Goal: Task Accomplishment & Management: Use online tool/utility

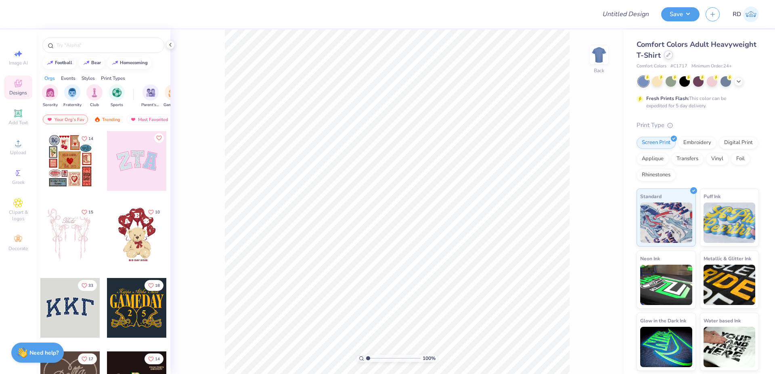
click at [667, 55] on icon at bounding box center [668, 54] width 3 height 3
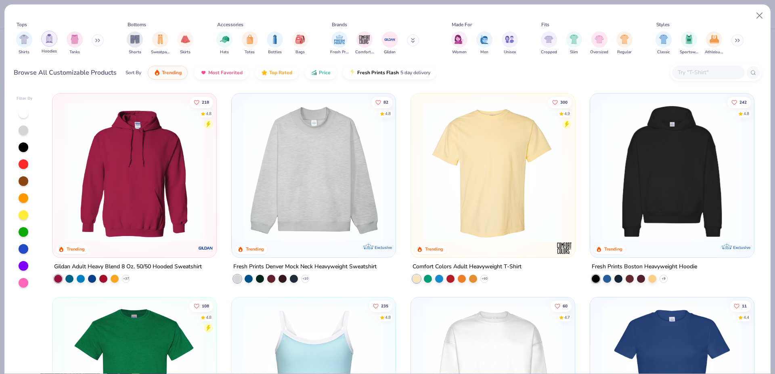
click at [48, 43] on img "filter for Hoodies" at bounding box center [49, 38] width 9 height 9
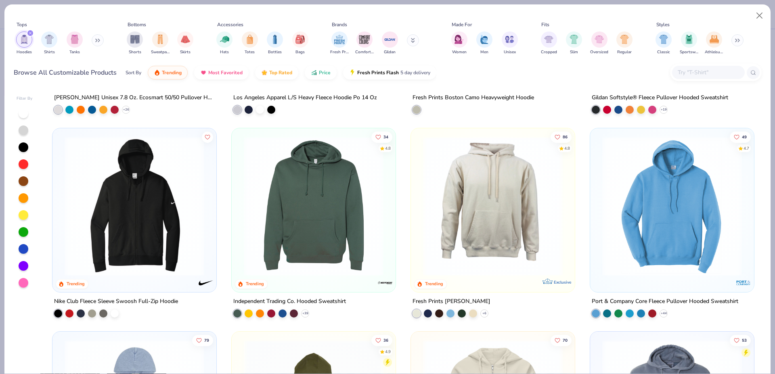
scroll to position [533, 0]
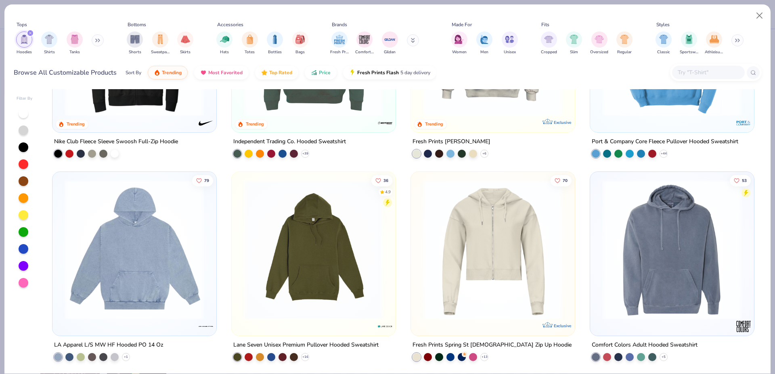
click at [665, 254] on img at bounding box center [672, 250] width 148 height 140
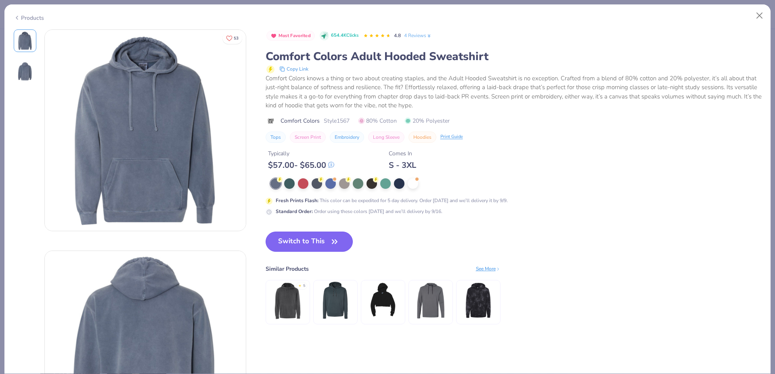
click at [300, 238] on button "Switch to This" at bounding box center [309, 242] width 88 height 20
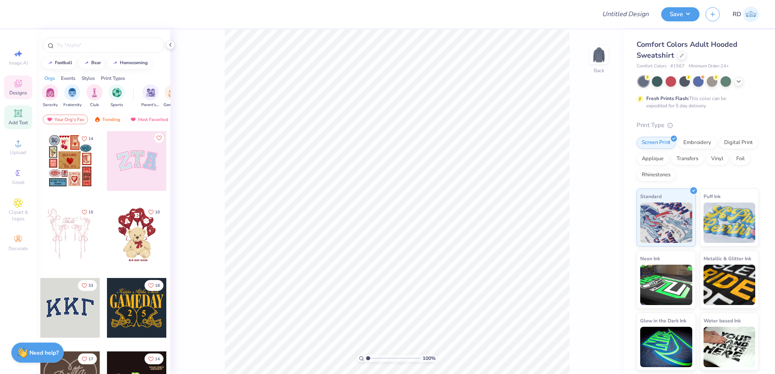
click at [13, 113] on div "Add Text" at bounding box center [18, 117] width 28 height 24
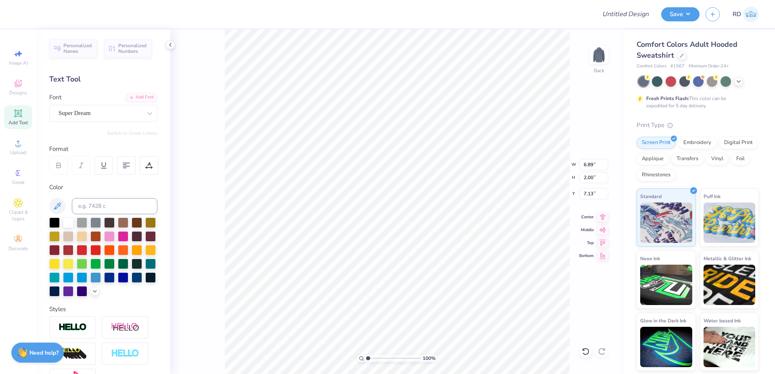
click at [676, 64] on span "# 1567" at bounding box center [677, 66] width 14 height 7
click at [681, 54] on icon at bounding box center [681, 55] width 4 height 4
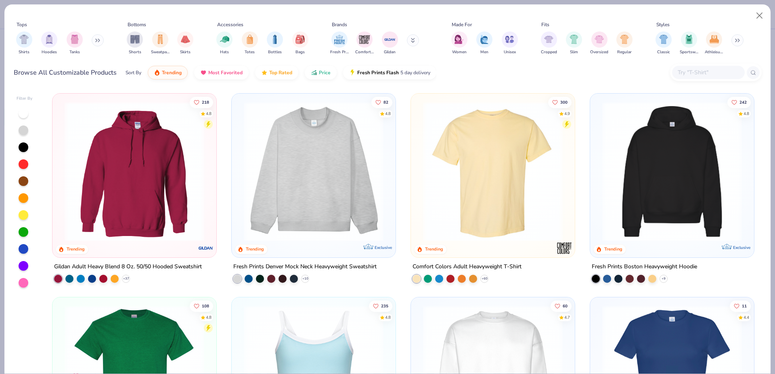
click at [700, 72] on input "text" at bounding box center [708, 72] width 62 height 9
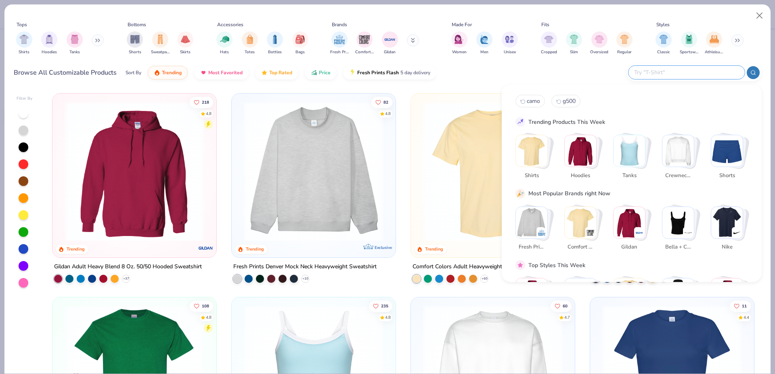
click at [675, 66] on div at bounding box center [686, 72] width 116 height 13
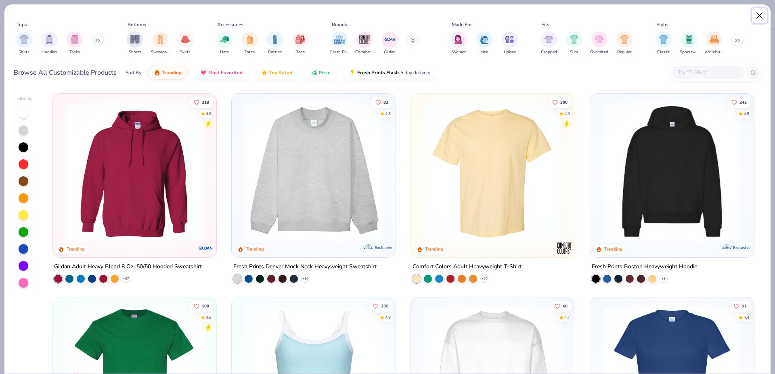
click at [759, 15] on button "Close" at bounding box center [759, 15] width 15 height 15
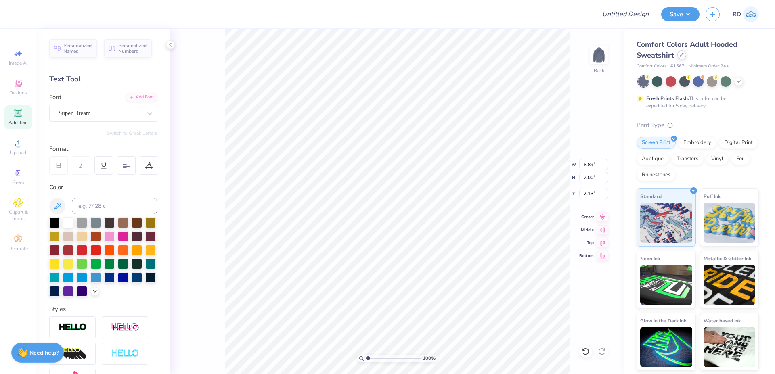
click at [680, 56] on icon at bounding box center [681, 55] width 4 height 4
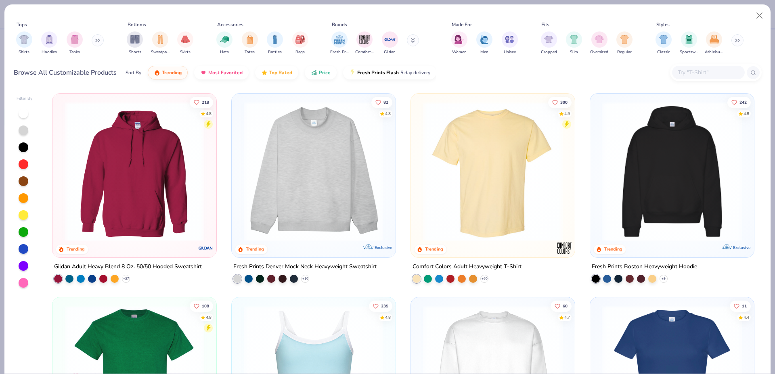
click at [688, 73] on input "text" at bounding box center [708, 72] width 62 height 9
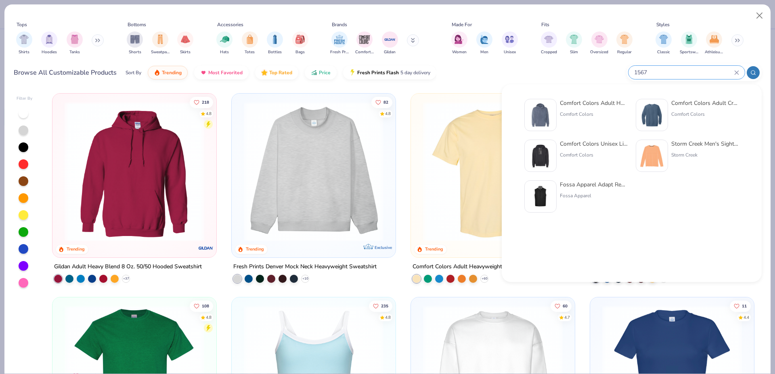
type input "1567"
click at [558, 104] on div "Comfort Colors Adult Hooded Sweatshirt Comfort Colors" at bounding box center [575, 115] width 103 height 32
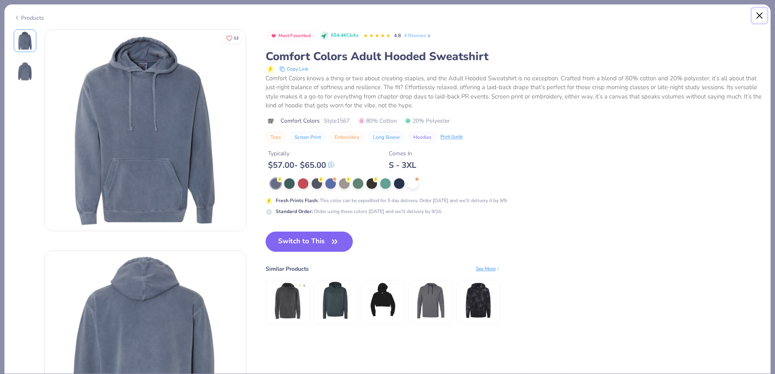
click at [759, 17] on button "Close" at bounding box center [759, 15] width 15 height 15
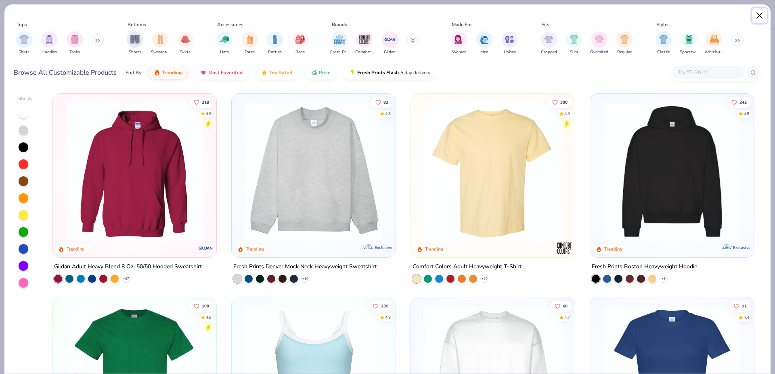
click at [759, 17] on button "Close" at bounding box center [759, 15] width 15 height 15
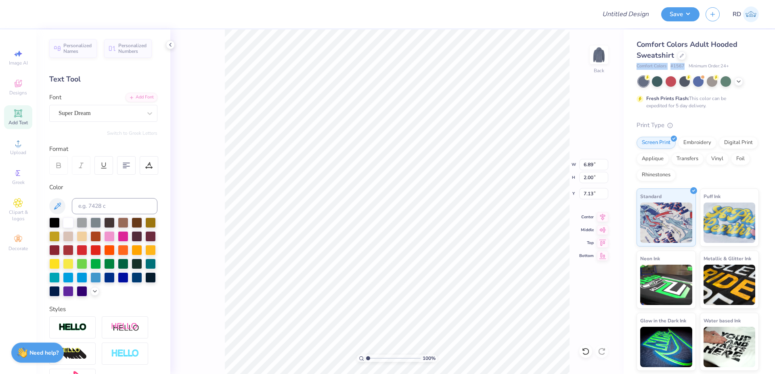
drag, startPoint x: 636, startPoint y: 64, endPoint x: 683, endPoint y: 64, distance: 46.8
click at [683, 64] on div "Comfort Colors # 1567 Minimum Order: 24 +" at bounding box center [697, 66] width 122 height 7
copy div "Comfort Colors # 1567"
click at [21, 152] on span "Upload" at bounding box center [18, 152] width 16 height 6
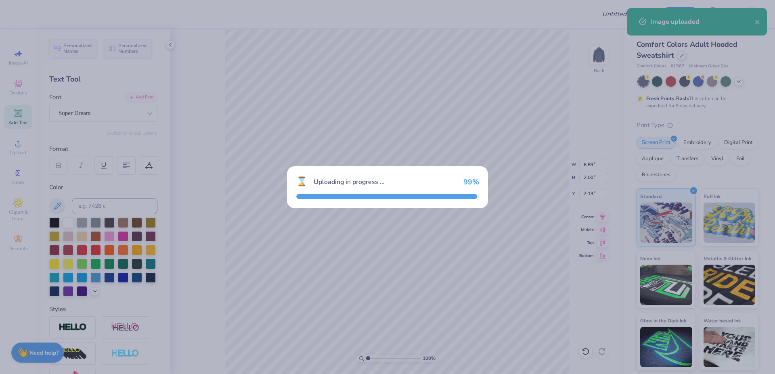
type input "15.00"
type input "9.96"
type input "3.15"
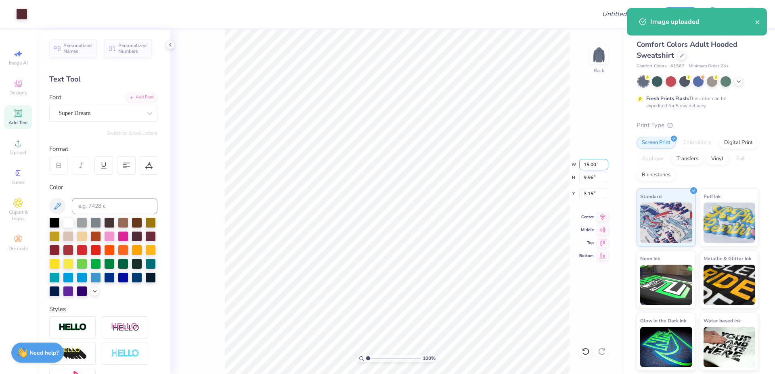
click at [587, 163] on input "15.00" at bounding box center [593, 164] width 29 height 11
type input "10.00"
type input "6.64"
type input "4.80"
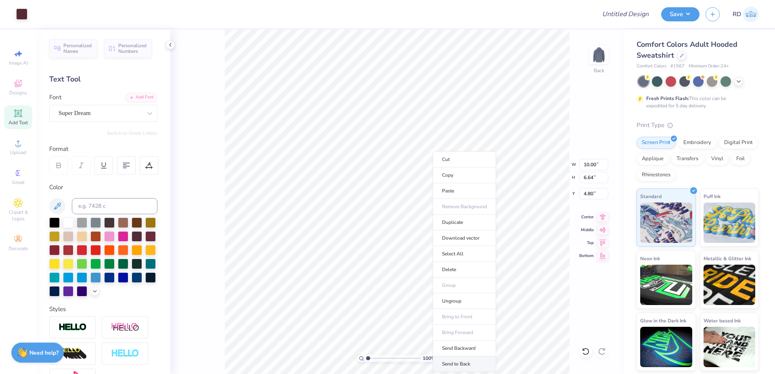
click at [448, 363] on li "Send to Back" at bounding box center [464, 364] width 63 height 16
click at [380, 362] on input "range" at bounding box center [393, 358] width 54 height 7
type input "3.27"
type input "6.89"
type input "2.00"
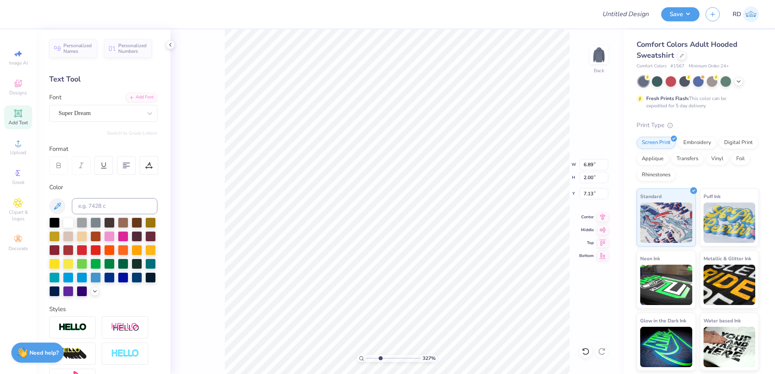
type input "12.02"
type input "10.00"
type input "6.64"
type input "4.80"
type input "6.89"
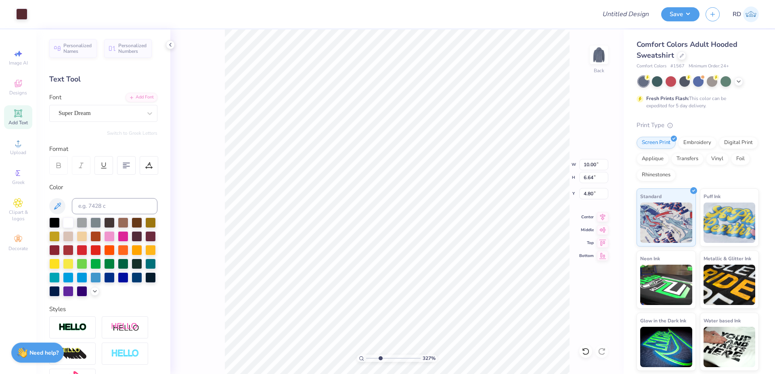
type input "2.00"
type input "12.02"
click at [111, 206] on input at bounding box center [115, 206] width 86 height 16
type input "504"
click at [141, 95] on div "Add Font" at bounding box center [141, 96] width 32 height 9
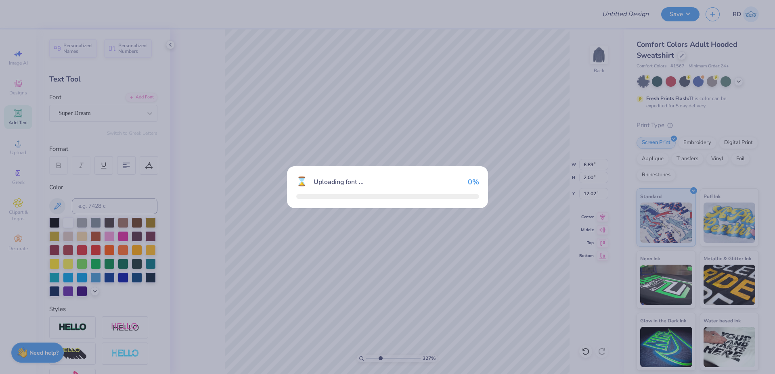
type input "5.44"
type input "2.18"
type input "11.93"
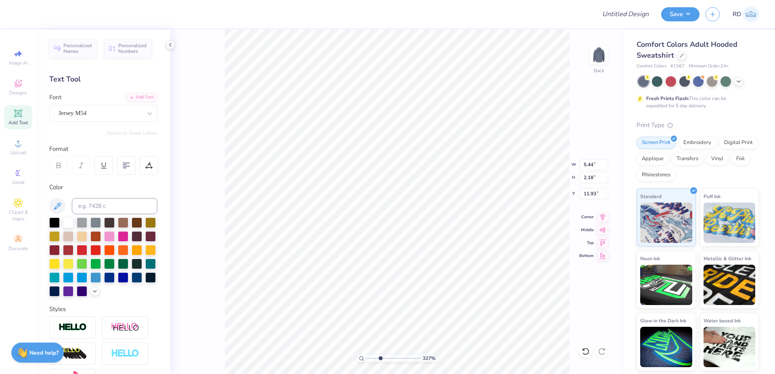
paste textarea "Retreat"
type textarea "Retreat"
click at [590, 168] on input "5.44" at bounding box center [593, 164] width 29 height 11
paste input "5.80"
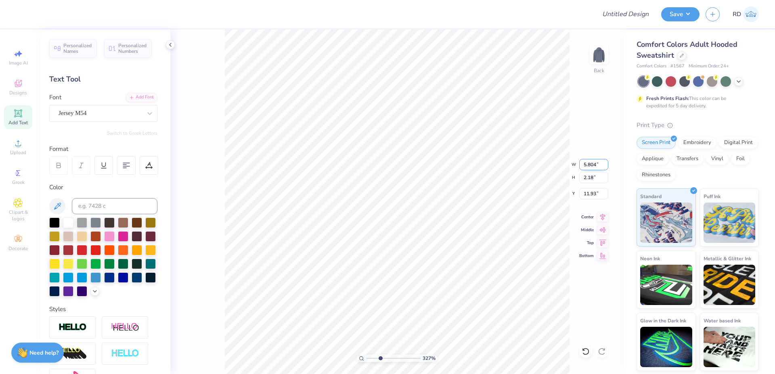
type input "5.80"
type input "1.36"
type input "9.20"
click at [605, 214] on icon at bounding box center [602, 215] width 5 height 7
type input "10.00"
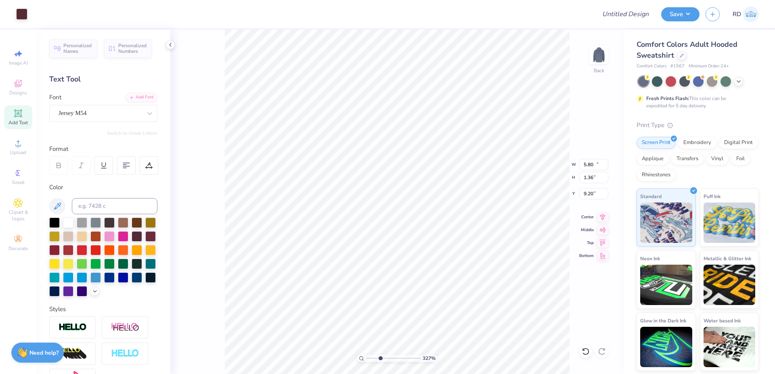
type input "6.64"
type input "4.80"
click at [600, 217] on icon at bounding box center [602, 216] width 11 height 10
click at [543, 324] on ul "Cut Copy Paste Remove Background Duplicate Download vector Select All Delete Gr…" at bounding box center [550, 225] width 63 height 221
click at [470, 222] on li "Duplicate" at bounding box center [462, 223] width 63 height 16
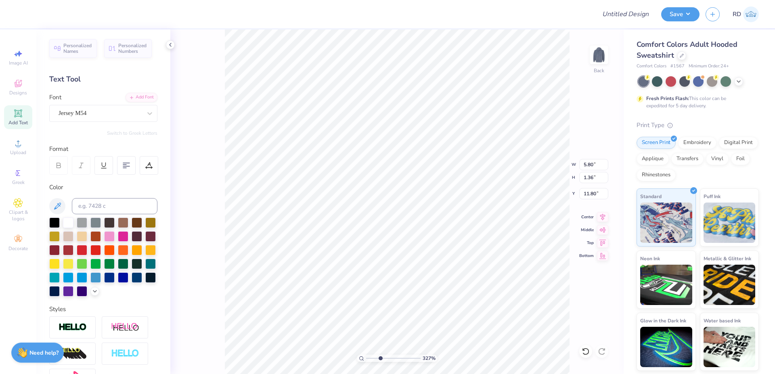
type input "11.81"
type textarea "Delta Mu"
click at [139, 100] on div "Add Font" at bounding box center [141, 96] width 32 height 9
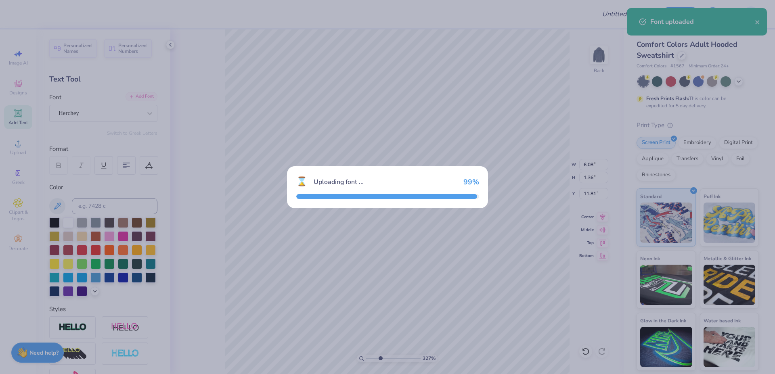
type input "6.07"
type input "1.30"
type input "11.84"
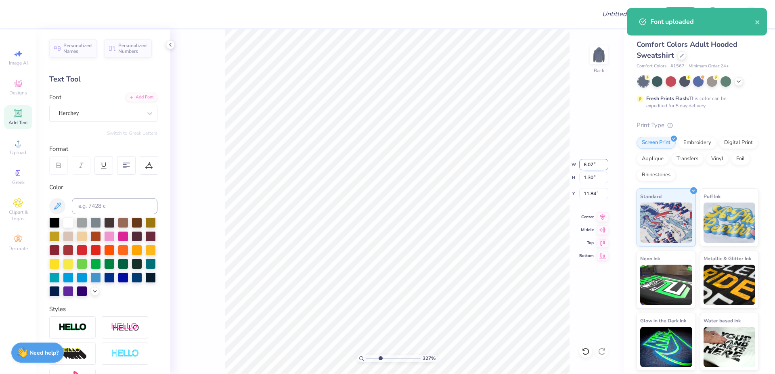
click at [587, 163] on input "6.07" at bounding box center [593, 164] width 29 height 11
paste input "3.336"
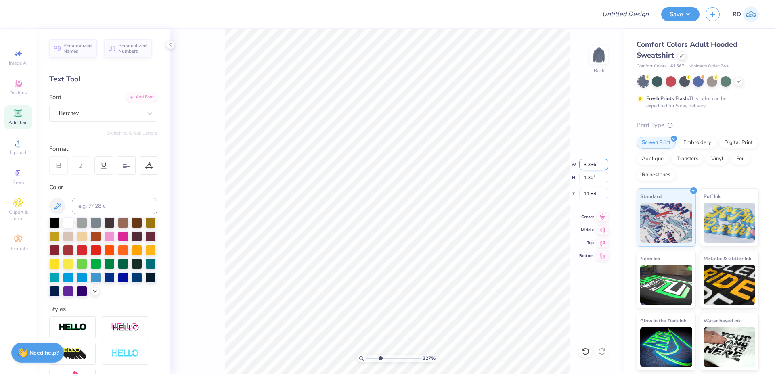
type input "3.34"
type input "0.72"
type input "10.93"
drag, startPoint x: 387, startPoint y: 360, endPoint x: 398, endPoint y: 357, distance: 12.3
type input "6.4"
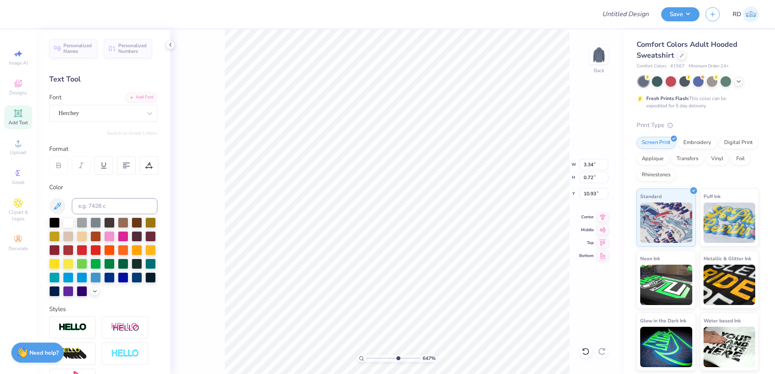
click at [397, 360] on input "range" at bounding box center [393, 358] width 54 height 7
click at [602, 219] on icon at bounding box center [602, 216] width 11 height 10
type input "10.94"
click at [600, 213] on icon at bounding box center [602, 216] width 11 height 10
drag, startPoint x: 389, startPoint y: 357, endPoint x: 384, endPoint y: 358, distance: 5.7
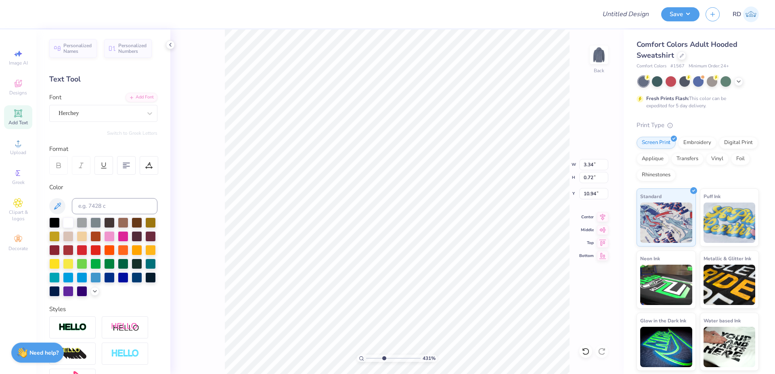
click at [384, 358] on input "range" at bounding box center [393, 358] width 54 height 7
type input "3.94"
type input "5.80"
type input "1.36"
type input "9.23"
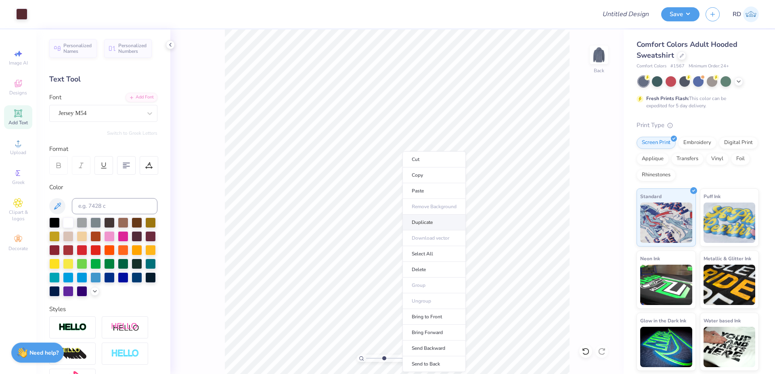
click at [437, 222] on li "Duplicate" at bounding box center [433, 223] width 63 height 16
type input "11.92"
type textarea "2025"
click at [146, 164] on icon at bounding box center [148, 165] width 7 height 7
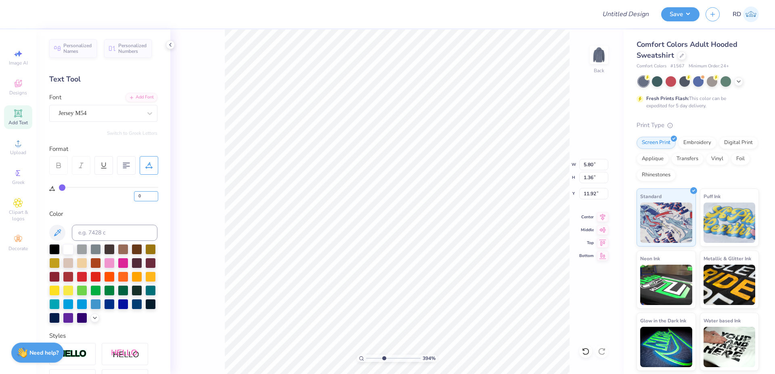
drag, startPoint x: 142, startPoint y: 195, endPoint x: 117, endPoint y: 195, distance: 24.2
click at [134, 195] on input "0" at bounding box center [146, 196] width 24 height 10
type input "5"
click at [592, 166] on input "5.80" at bounding box center [593, 164] width 29 height 11
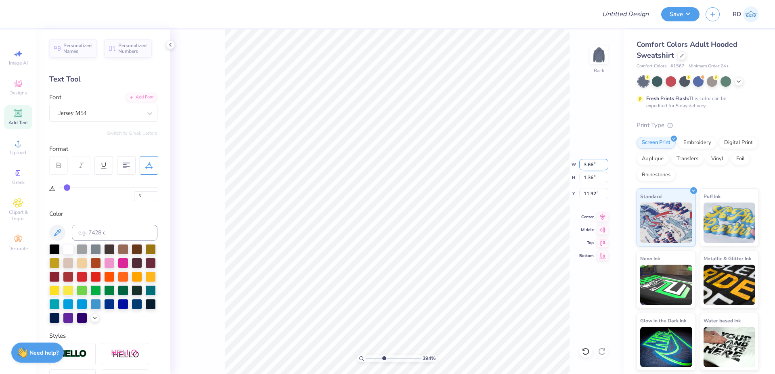
paste input "1.31"
type input "1.31"
type input "0.49"
type input "12.36"
drag, startPoint x: 390, startPoint y: 359, endPoint x: 402, endPoint y: 359, distance: 12.1
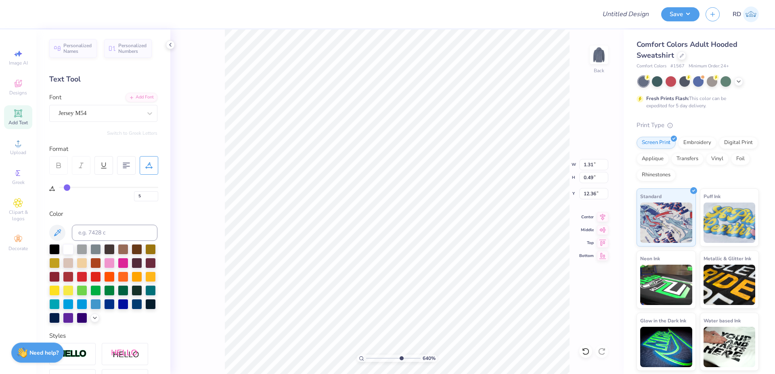
click at [400, 359] on input "range" at bounding box center [393, 358] width 54 height 7
type input "7"
type input "11.81"
click at [604, 216] on icon at bounding box center [602, 216] width 11 height 10
type input "11.83"
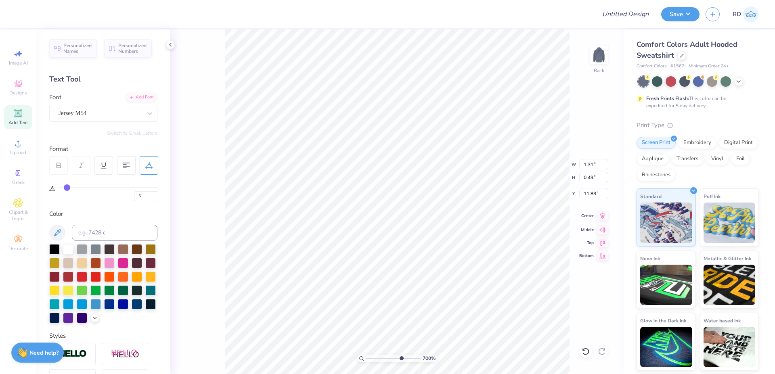
click at [601, 212] on icon at bounding box center [602, 216] width 11 height 10
click at [600, 214] on icon at bounding box center [602, 216] width 11 height 10
type input "0"
type input "3.34"
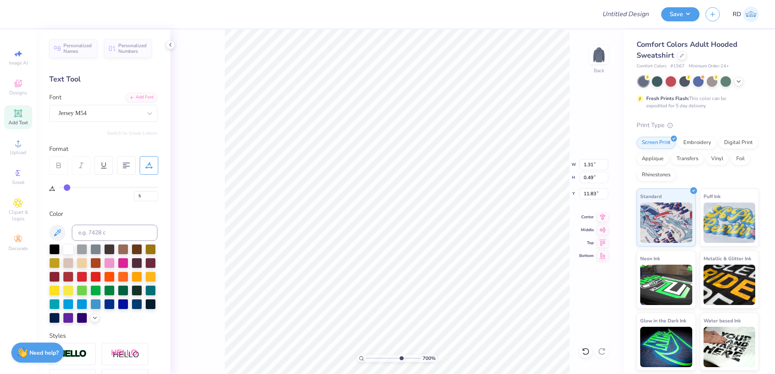
type input "0.72"
type input "10.94"
click at [604, 215] on icon at bounding box center [602, 216] width 11 height 10
type input "5.80"
type input "1.36"
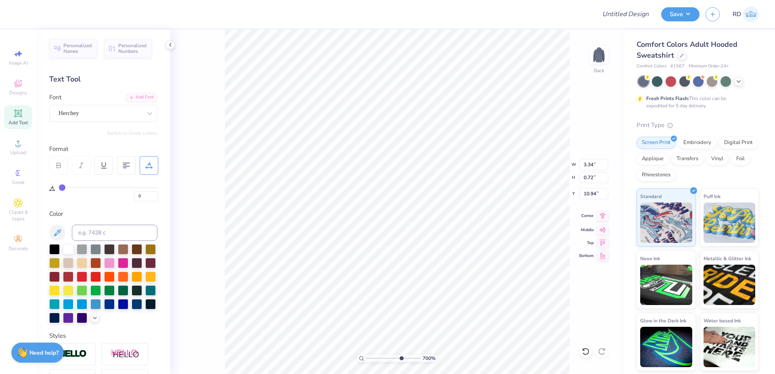
type input "9.23"
click at [598, 215] on icon at bounding box center [602, 216] width 11 height 10
type input "10.00"
type input "6.64"
type input "4.80"
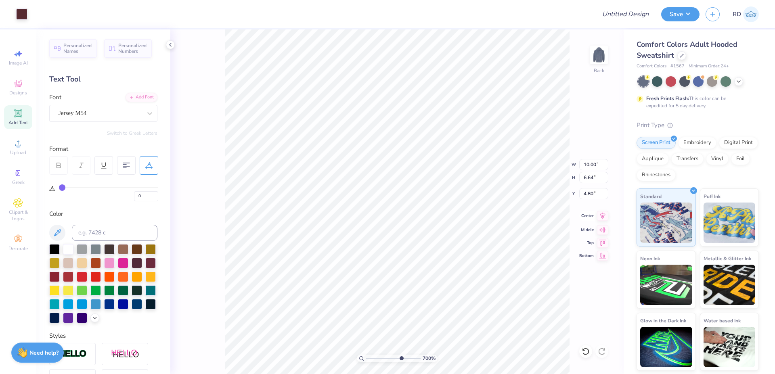
click at [600, 213] on icon at bounding box center [602, 216] width 11 height 10
click at [388, 356] on input "range" at bounding box center [393, 358] width 54 height 7
type input "4.76"
type input "1.31"
type input "0.49"
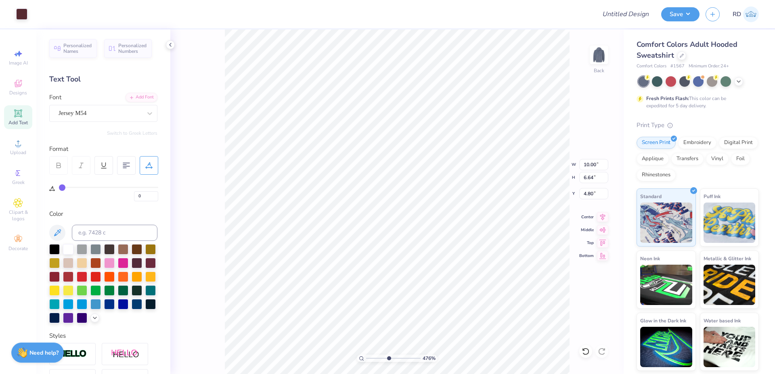
type input "11.83"
type input "5"
click at [446, 223] on li "Duplicate" at bounding box center [442, 223] width 63 height 16
type input "7.78"
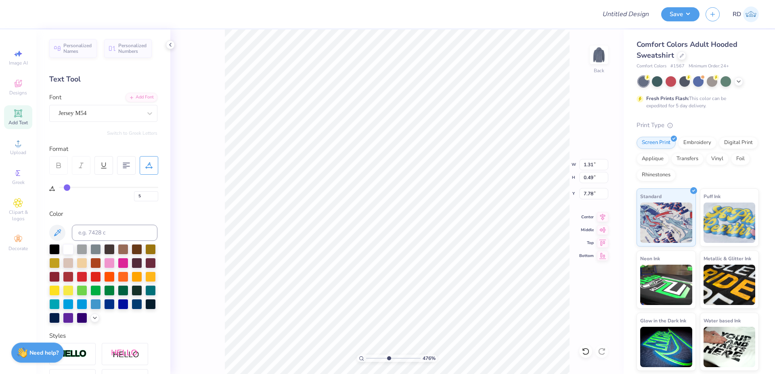
type textarea "EST."
click at [129, 98] on div "Add Font" at bounding box center [141, 96] width 32 height 9
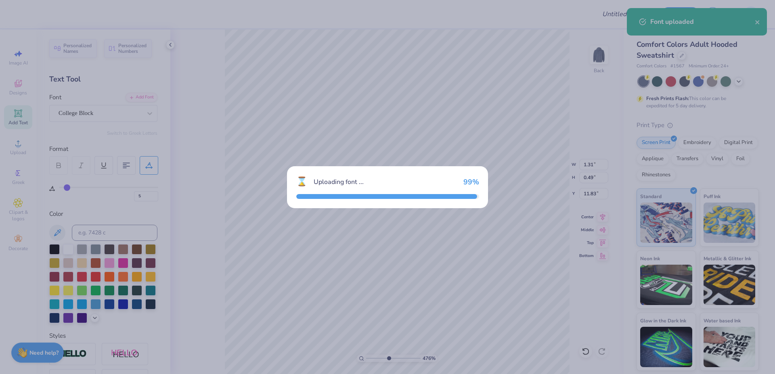
type input "1.30"
type input "11.82"
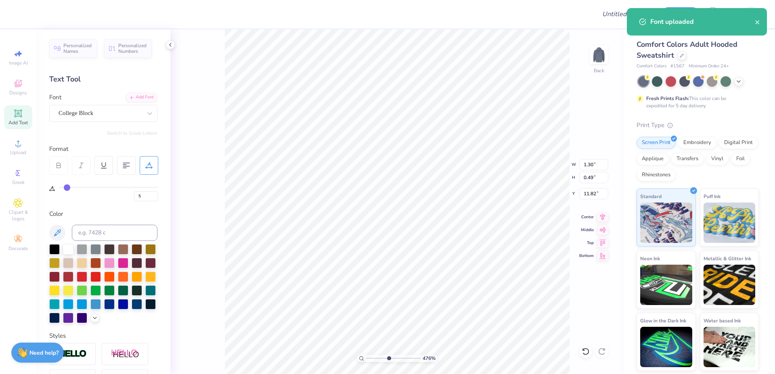
type input "1.09"
type input "7.78"
click at [84, 107] on div "Jersey M54" at bounding box center [103, 113] width 108 height 17
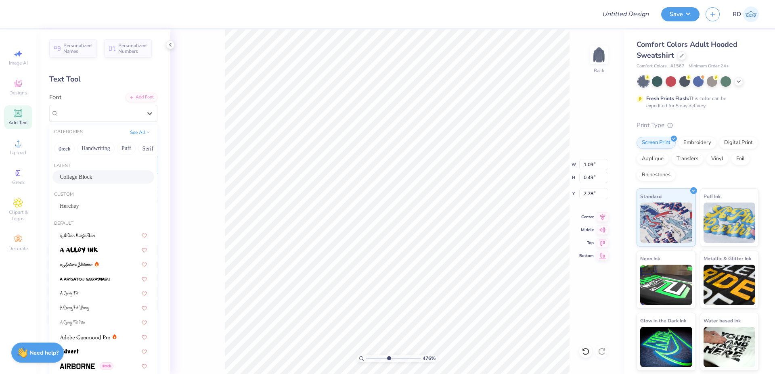
click at [86, 173] on span "College Block" at bounding box center [76, 177] width 33 height 8
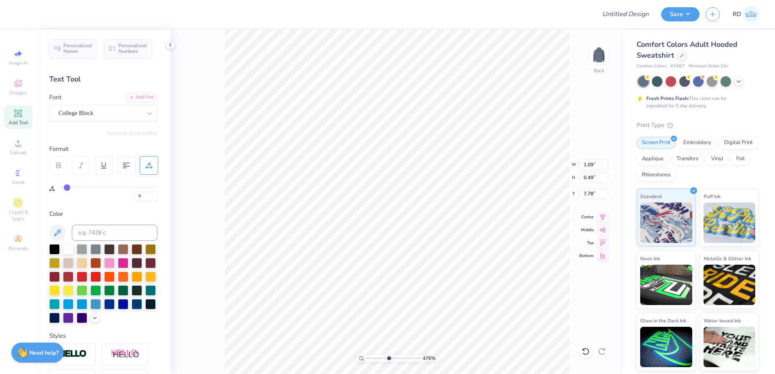
type input "1.17"
drag, startPoint x: 395, startPoint y: 356, endPoint x: 412, endPoint y: 355, distance: 16.6
type input "9.16"
click at [412, 355] on input "range" at bounding box center [393, 358] width 54 height 7
click at [326, 217] on li "Duplicate" at bounding box center [328, 223] width 63 height 16
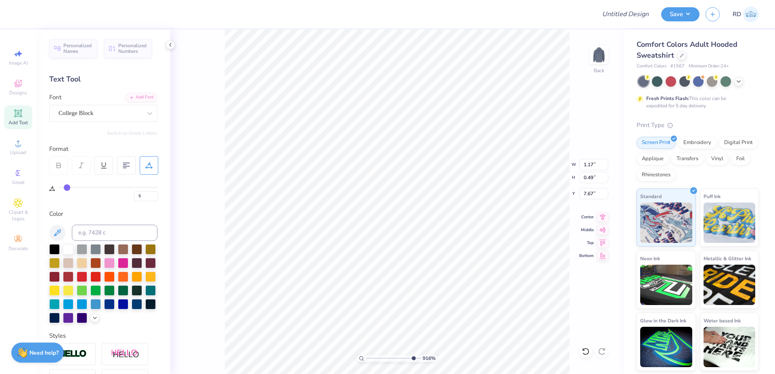
type input "8.67"
paste textarea "1851"
type textarea "1851"
type input "7.67"
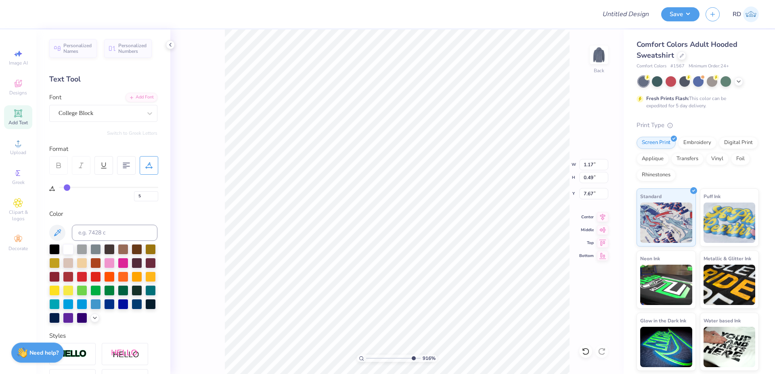
type input "1.06"
type input "7.67"
drag, startPoint x: 403, startPoint y: 357, endPoint x: 398, endPoint y: 357, distance: 5.6
click at [398, 357] on input "range" at bounding box center [393, 358] width 54 height 7
type input "6.55"
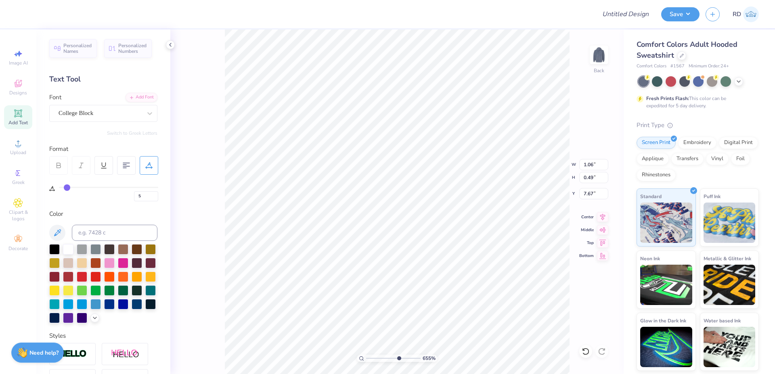
type input "1.17"
drag, startPoint x: 393, startPoint y: 357, endPoint x: 387, endPoint y: 355, distance: 5.9
click at [387, 358] on input "range" at bounding box center [393, 358] width 54 height 7
type input "4.61"
type input "4.89"
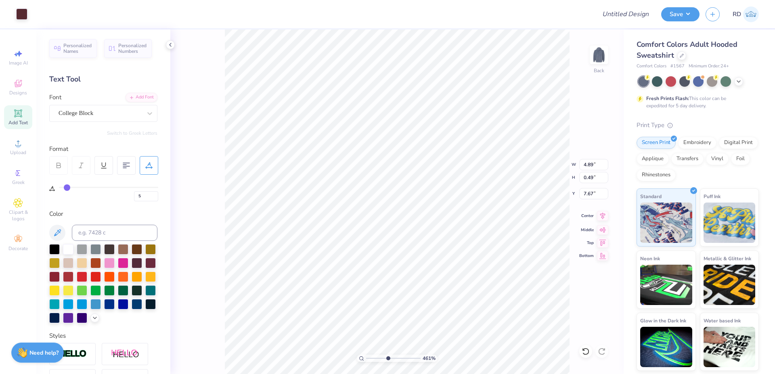
click at [599, 216] on icon at bounding box center [602, 216] width 11 height 10
drag, startPoint x: 387, startPoint y: 359, endPoint x: 382, endPoint y: 359, distance: 4.5
click at [382, 359] on input "range" at bounding box center [393, 358] width 54 height 7
click at [392, 358] on input "range" at bounding box center [393, 358] width 54 height 7
click at [408, 357] on input "range" at bounding box center [393, 358] width 54 height 7
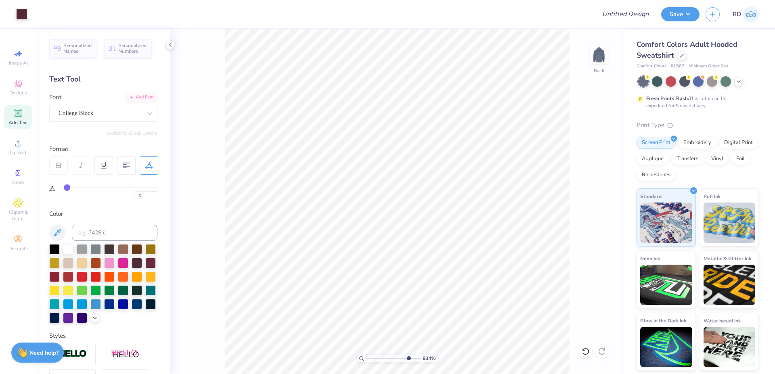
type input "8.34"
type input "0"
type input "10.91"
click at [605, 214] on icon at bounding box center [602, 215] width 5 height 7
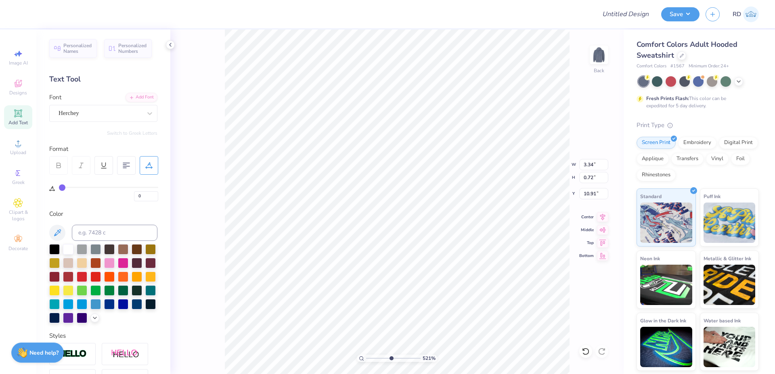
click at [391, 357] on input "range" at bounding box center [393, 358] width 54 height 7
click at [402, 358] on input "range" at bounding box center [393, 358] width 54 height 7
type input "7.37"
type input "5"
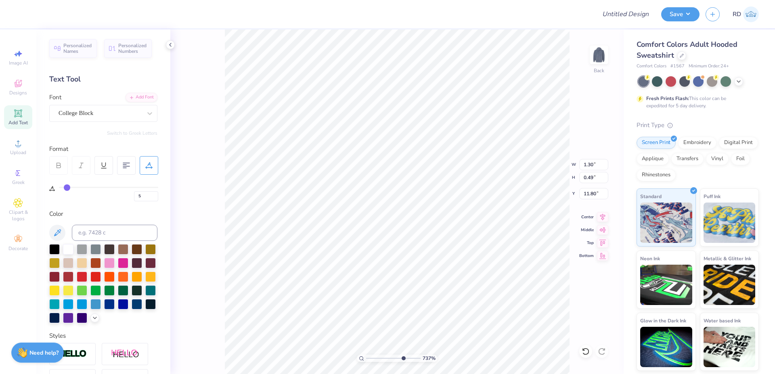
type input "11.80"
drag, startPoint x: 393, startPoint y: 357, endPoint x: 379, endPoint y: 358, distance: 14.2
click at [379, 358] on input "range" at bounding box center [393, 358] width 54 height 7
type input "3.12"
click at [604, 214] on icon at bounding box center [602, 215] width 5 height 7
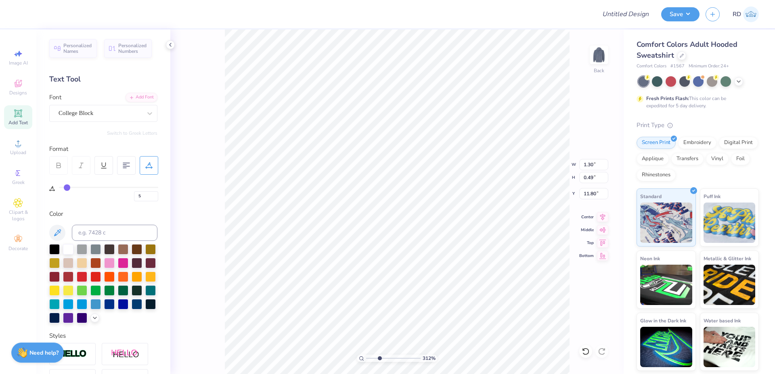
type input "0"
type input "3.34"
type input "0.72"
type input "10.91"
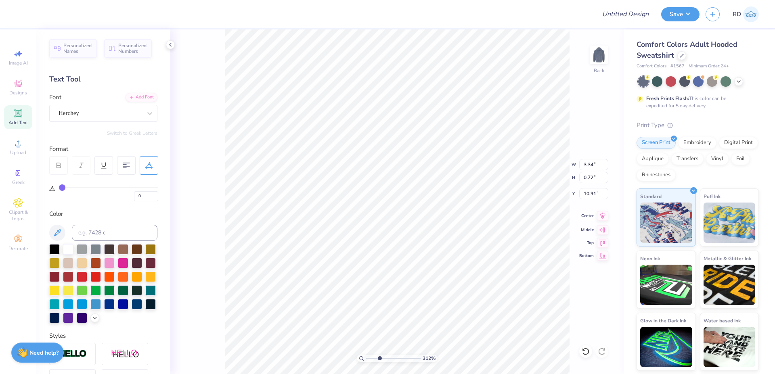
click at [604, 216] on icon at bounding box center [602, 216] width 11 height 10
type input "5.80"
type input "1.36"
type input "9.23"
click at [604, 215] on icon at bounding box center [602, 215] width 5 height 7
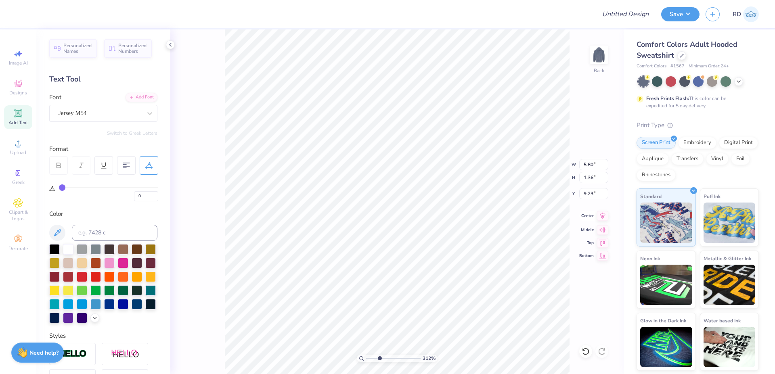
type input "1.06"
type input "0.49"
type input "7.67"
type input "5"
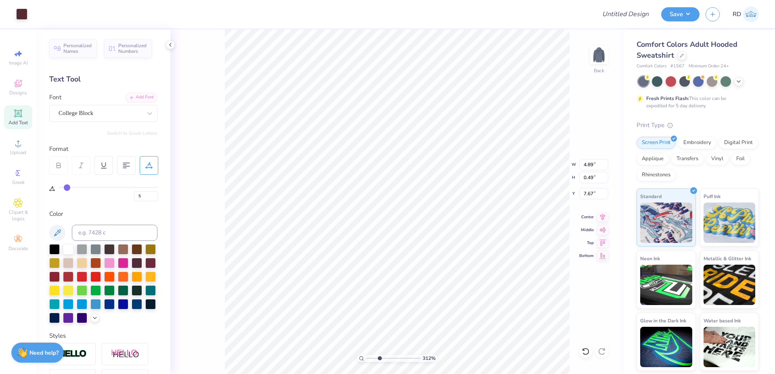
drag, startPoint x: 600, startPoint y: 216, endPoint x: 587, endPoint y: 205, distance: 16.6
click at [601, 216] on icon at bounding box center [602, 217] width 11 height 10
type input "10.00"
type input "6.64"
type input "4.80"
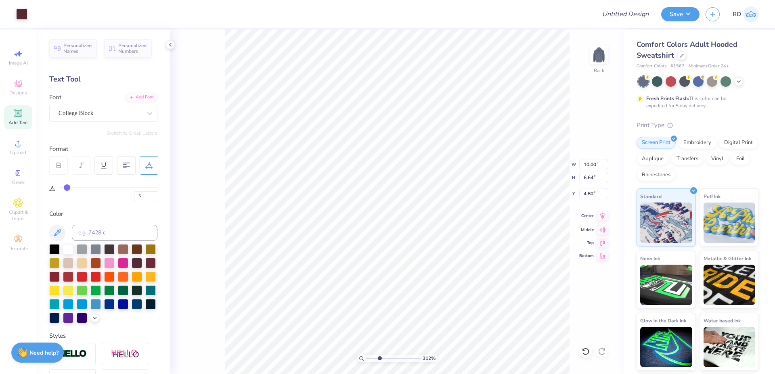
click at [604, 217] on icon at bounding box center [602, 216] width 11 height 10
drag, startPoint x: 377, startPoint y: 358, endPoint x: 372, endPoint y: 358, distance: 4.8
click at [372, 358] on input "range" at bounding box center [393, 358] width 54 height 7
type input "1.78"
click at [19, 145] on circle at bounding box center [18, 146] width 4 height 4
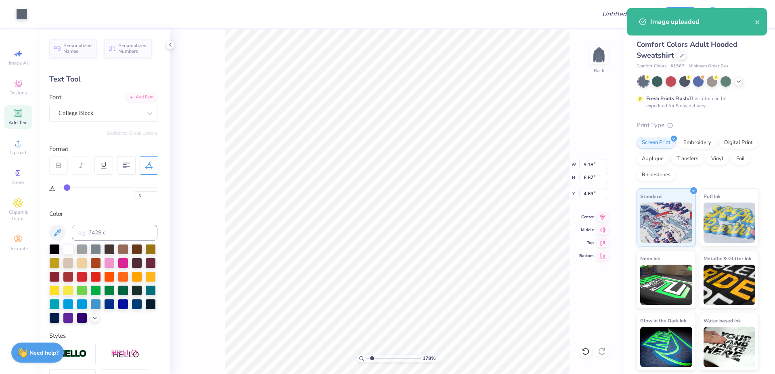
type input "7.91"
type input "10.00"
type input "6.64"
type input "4.80"
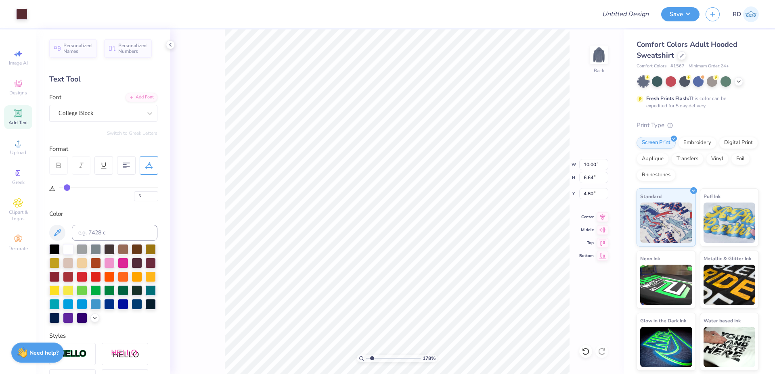
type input "9.18"
type input "6.87"
type input "7.91"
type input "10.00"
type input "6.64"
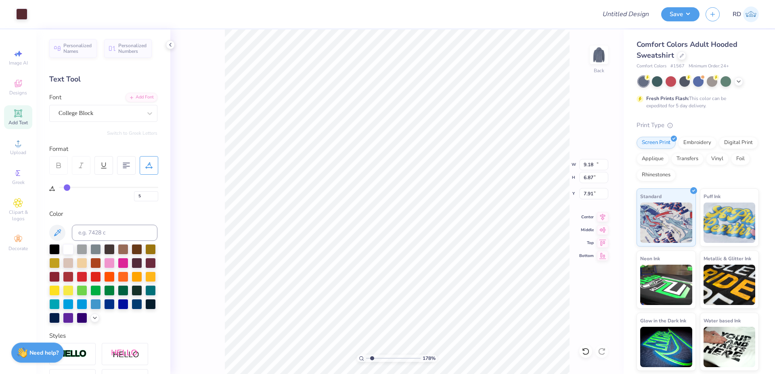
type input "4.80"
type input "9.18"
type input "6.87"
type input "7.91"
click at [595, 162] on input "9.18" at bounding box center [593, 164] width 29 height 11
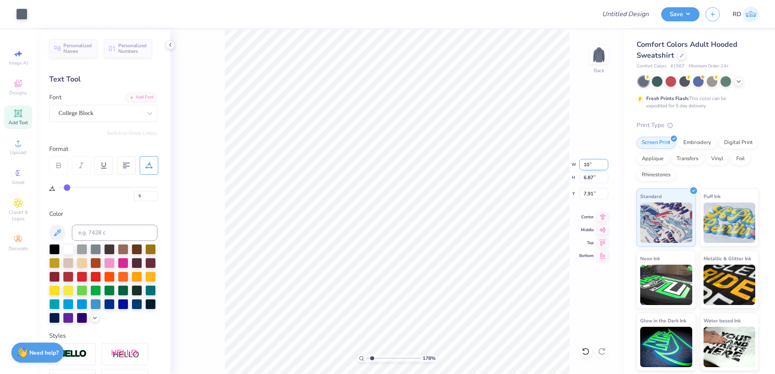
type input "10.00"
type input "7.49"
type input "7.60"
type input "6.64"
type input "4.80"
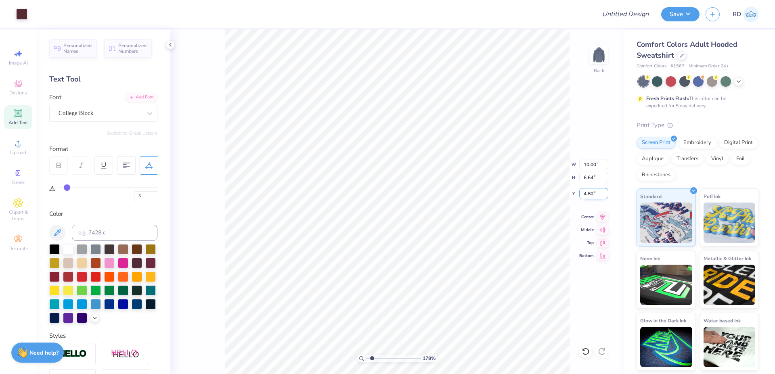
click at [588, 193] on input "4.80" at bounding box center [593, 193] width 29 height 11
type input "7.49"
click at [604, 214] on icon at bounding box center [602, 216] width 11 height 10
click at [587, 194] on input "7.60" at bounding box center [593, 193] width 29 height 11
paste input "4.8"
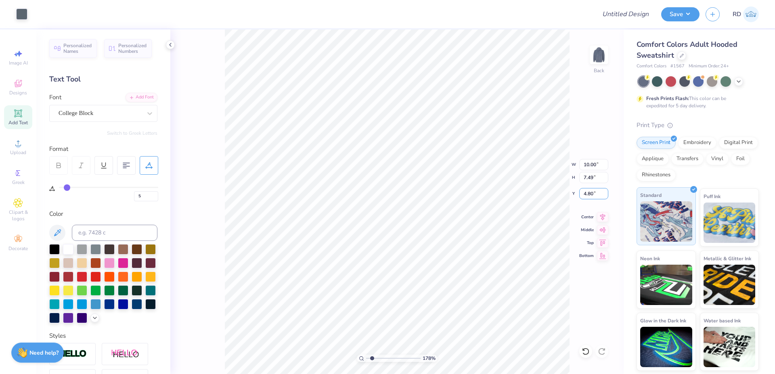
type input "4.80"
drag, startPoint x: 359, startPoint y: 358, endPoint x: 351, endPoint y: 356, distance: 8.7
type input "1"
click at [366, 356] on input "range" at bounding box center [393, 358] width 54 height 7
click at [595, 167] on input "10.00" at bounding box center [593, 164] width 29 height 11
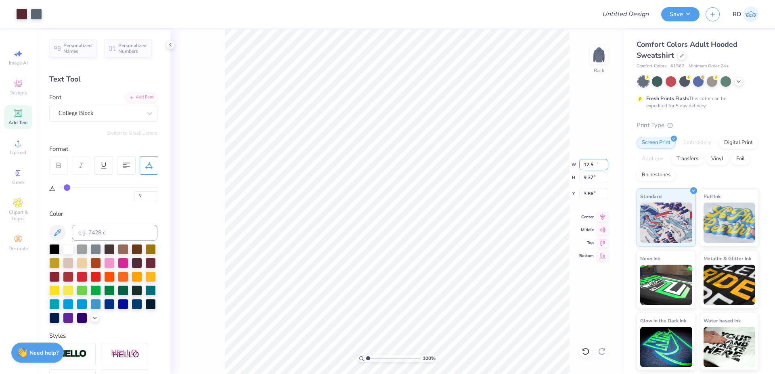
type input "12.50"
type input "9.37"
click at [591, 194] on input "3.86" at bounding box center [593, 193] width 29 height 11
type input "3.00"
click at [602, 215] on icon at bounding box center [602, 215] width 5 height 7
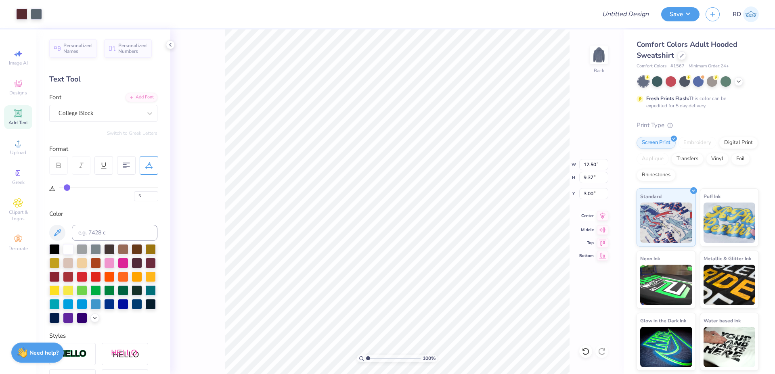
click at [603, 215] on icon at bounding box center [602, 216] width 11 height 10
drag, startPoint x: 382, startPoint y: 357, endPoint x: 376, endPoint y: 357, distance: 6.5
click at [376, 357] on input "range" at bounding box center [393, 358] width 54 height 7
drag, startPoint x: 372, startPoint y: 362, endPoint x: 359, endPoint y: 361, distance: 13.7
type input "1"
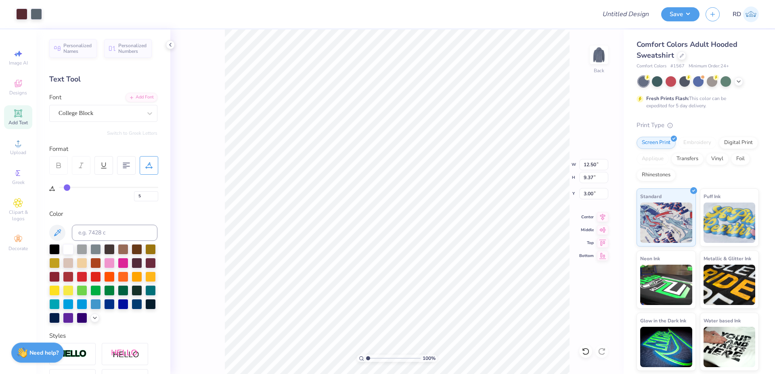
click at [366, 361] on input "range" at bounding box center [393, 358] width 54 height 7
click at [625, 15] on input "Design Title" at bounding box center [615, 14] width 79 height 16
paste input "FPS239935"
type input "FPS239935"
click at [673, 11] on button "Save" at bounding box center [680, 13] width 38 height 14
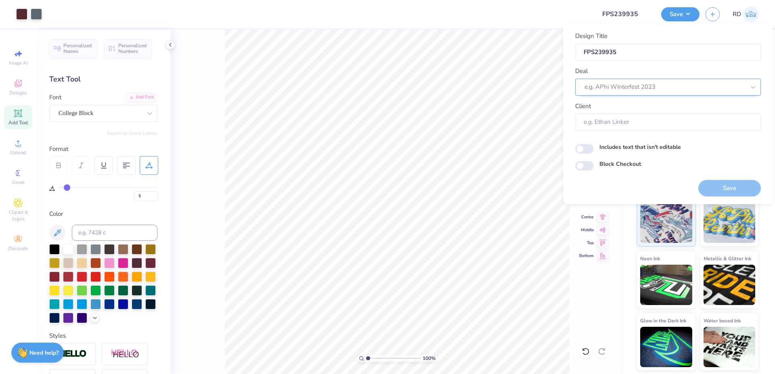
click at [652, 81] on div "e.g. APhi Winterfest 2023" at bounding box center [664, 87] width 162 height 13
click at [668, 108] on div "Design Tool Gallery" at bounding box center [667, 108] width 179 height 13
type input "gallery"
type input "Design Tool Gallery User"
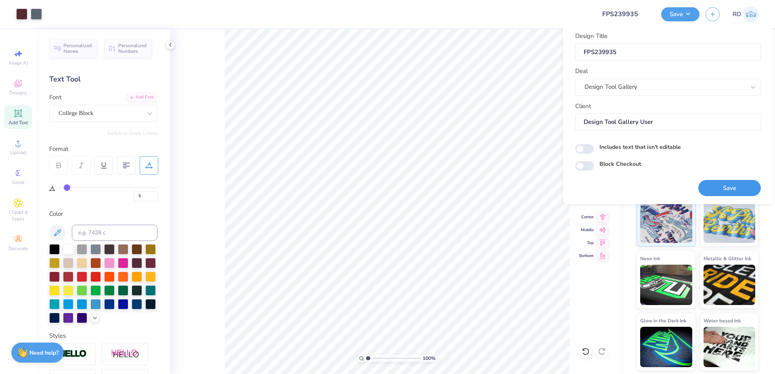
click at [731, 188] on button "Save" at bounding box center [729, 188] width 63 height 17
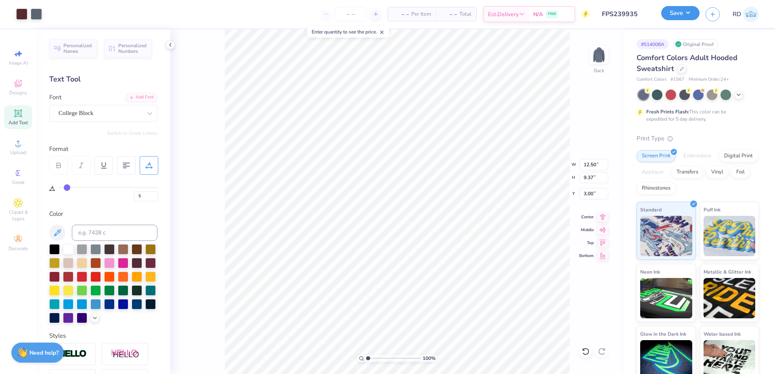
click at [683, 14] on button "Save" at bounding box center [680, 13] width 38 height 14
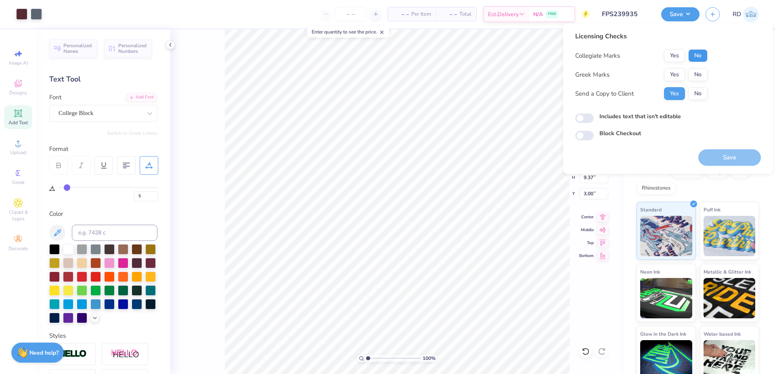
click at [697, 56] on button "No" at bounding box center [697, 55] width 19 height 13
click at [674, 72] on button "Yes" at bounding box center [674, 74] width 21 height 13
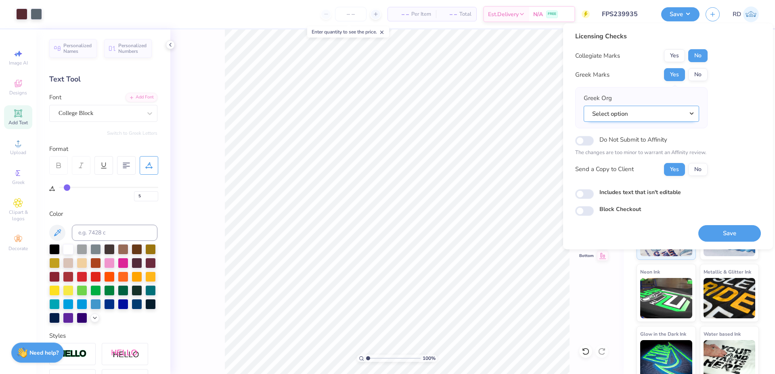
click at [688, 112] on button "Select option" at bounding box center [640, 114] width 115 height 17
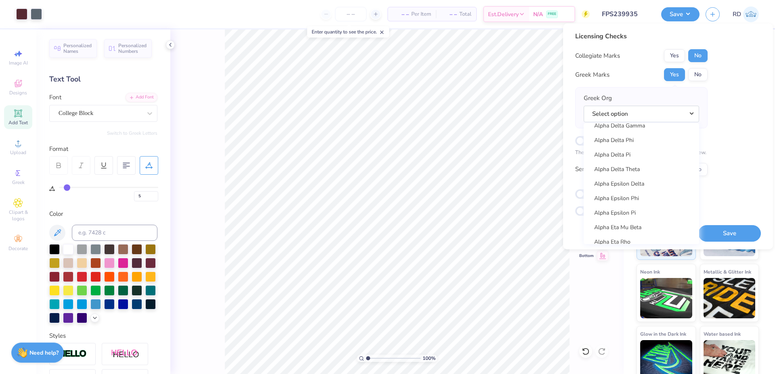
scroll to position [180, 0]
click at [646, 153] on link "Alpha Delta Pi" at bounding box center [641, 156] width 109 height 13
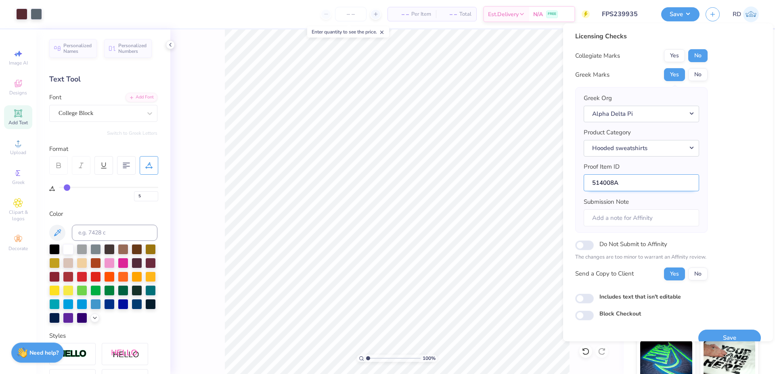
drag, startPoint x: 614, startPoint y: 182, endPoint x: 582, endPoint y: 182, distance: 31.9
click at [583, 182] on input "514008A" at bounding box center [640, 182] width 115 height 17
click at [709, 331] on button "Save" at bounding box center [729, 338] width 63 height 17
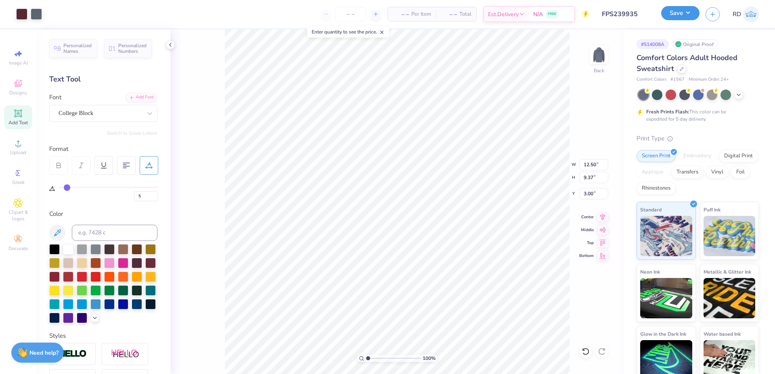
click at [684, 16] on button "Save" at bounding box center [680, 13] width 38 height 14
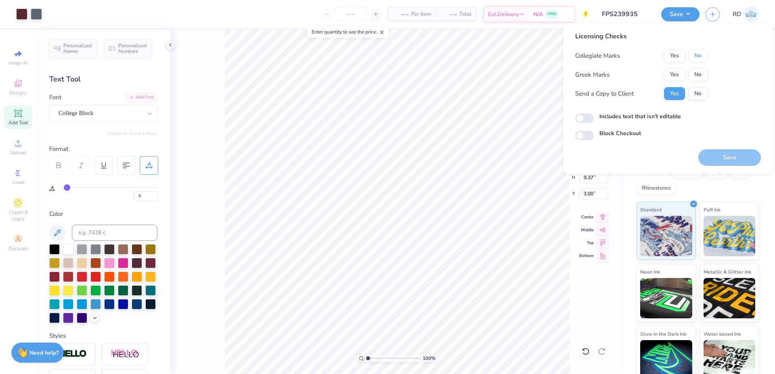
click at [701, 50] on button "No" at bounding box center [697, 55] width 19 height 13
click at [679, 77] on button "Yes" at bounding box center [674, 74] width 21 height 13
